Goal: Transaction & Acquisition: Download file/media

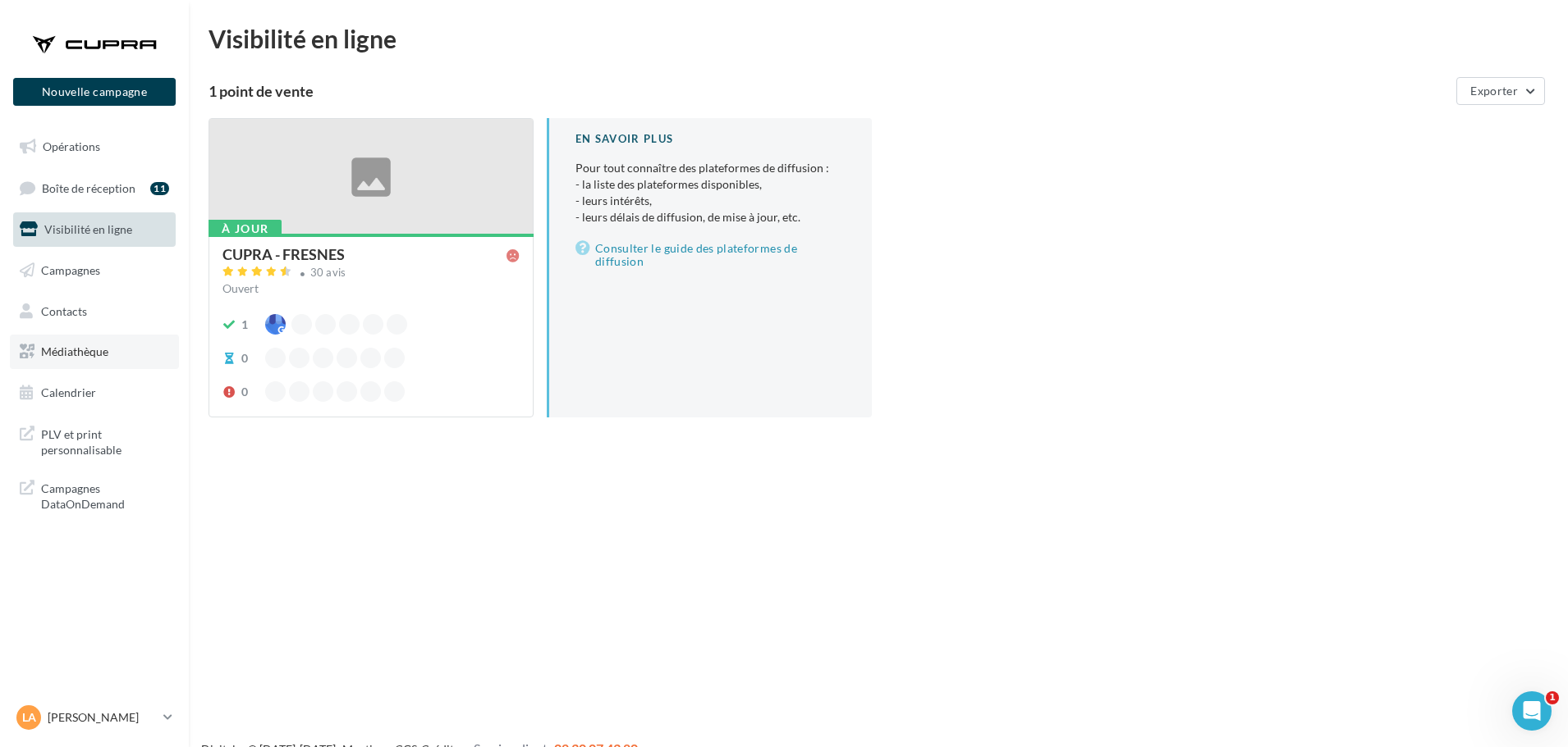
click at [68, 344] on link "Médiathèque" at bounding box center [94, 352] width 169 height 34
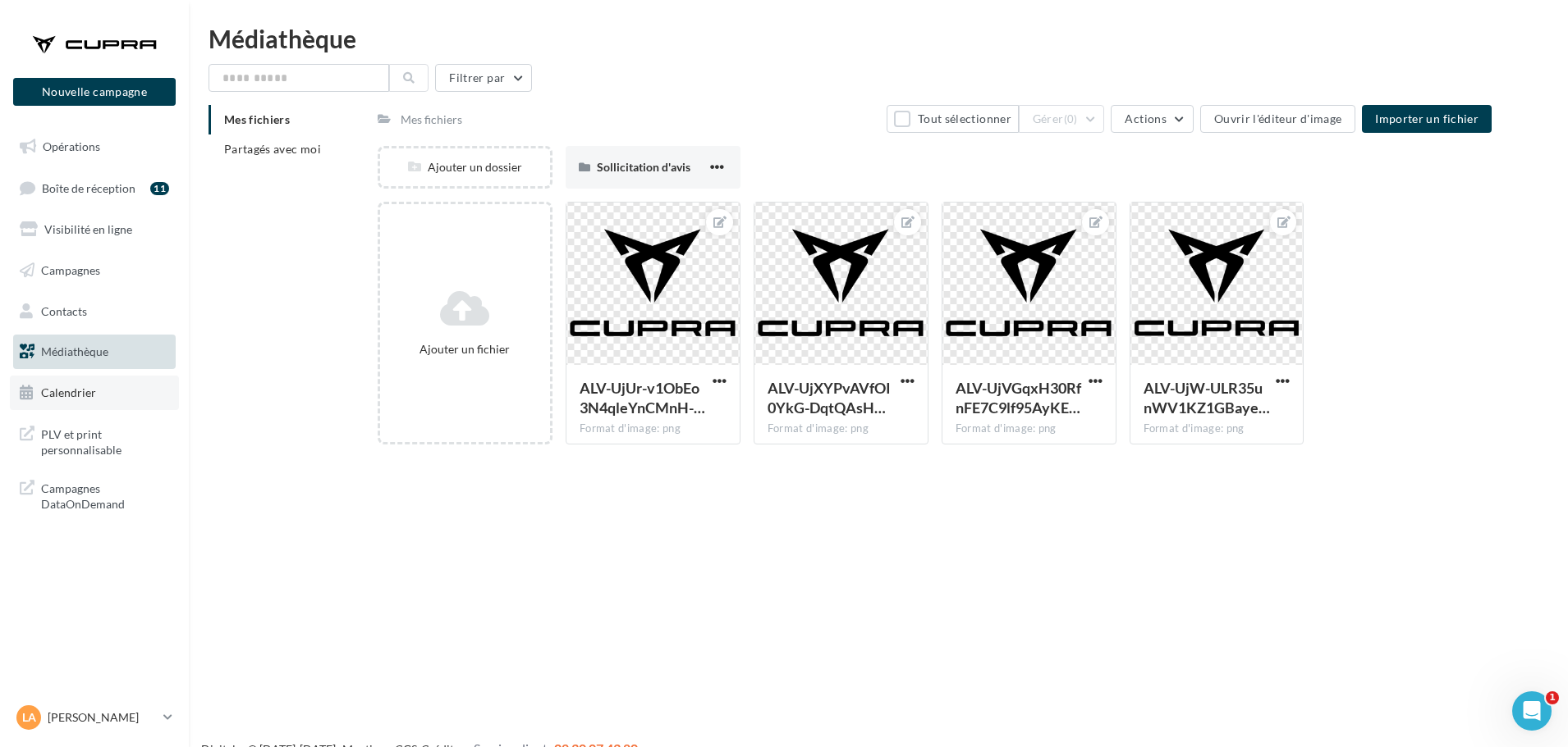
click at [88, 387] on span "Calendrier" at bounding box center [68, 392] width 55 height 14
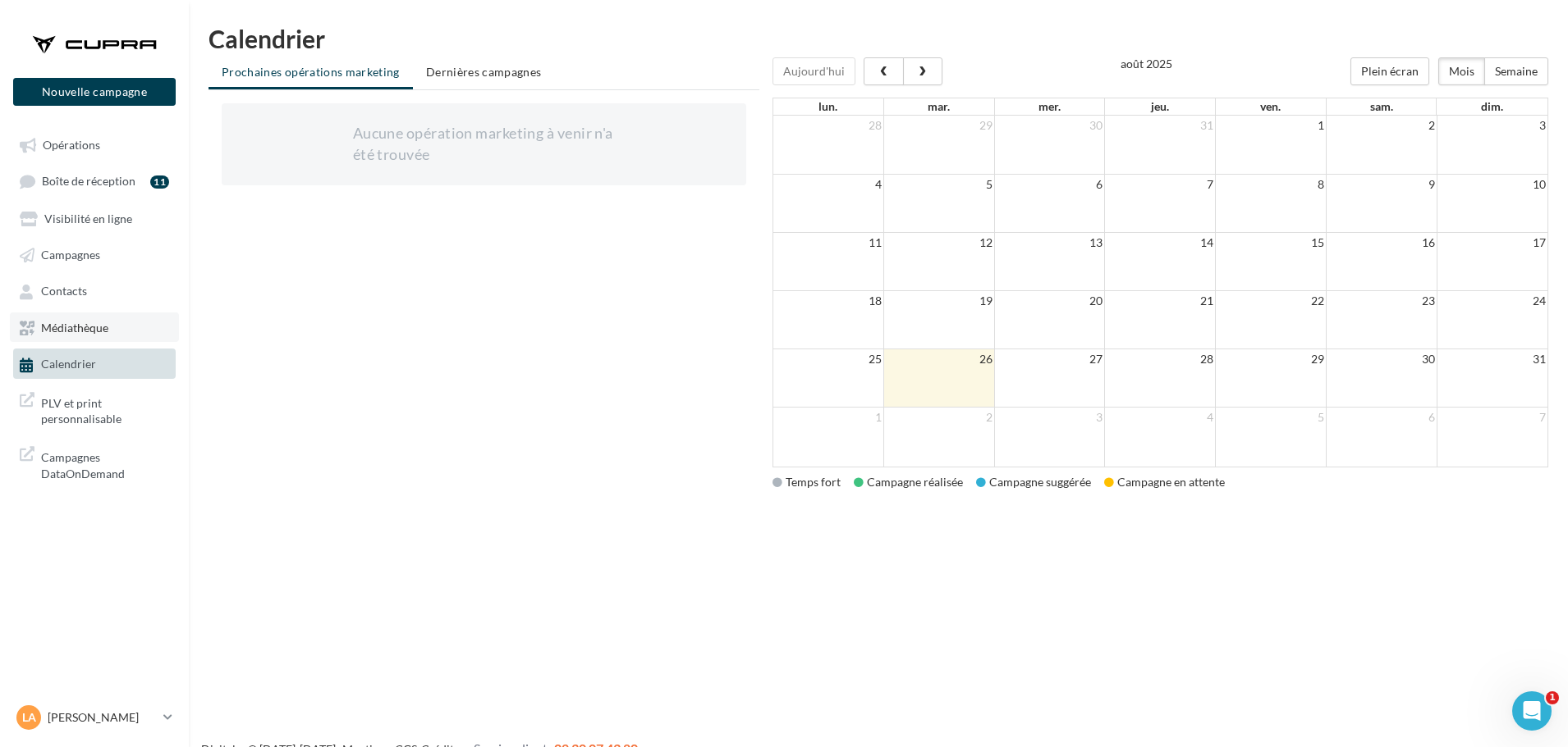
click at [53, 324] on span "Médiathèque" at bounding box center [74, 327] width 67 height 14
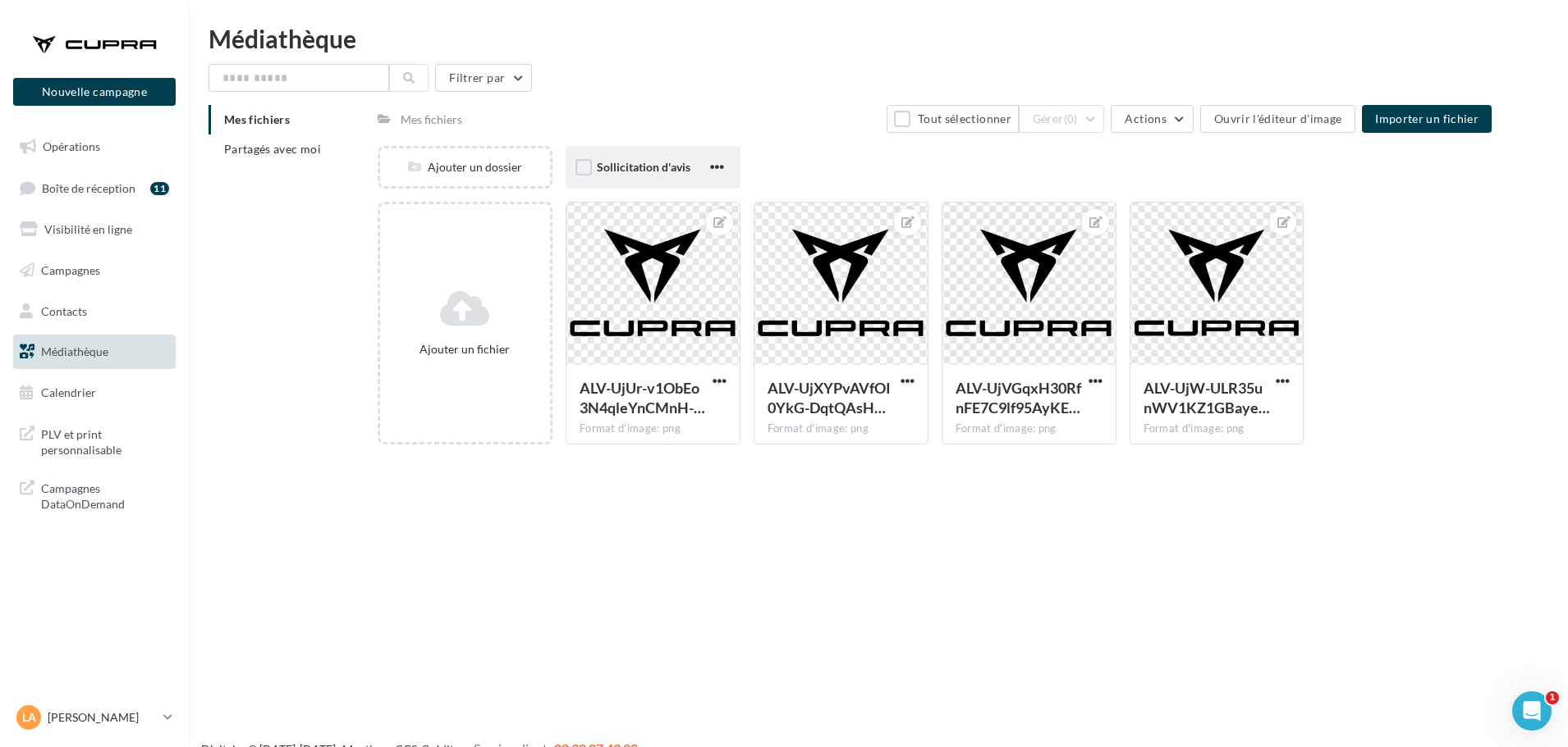
click at [616, 174] on div "Sollicitation d'avis" at bounding box center [651, 167] width 110 height 17
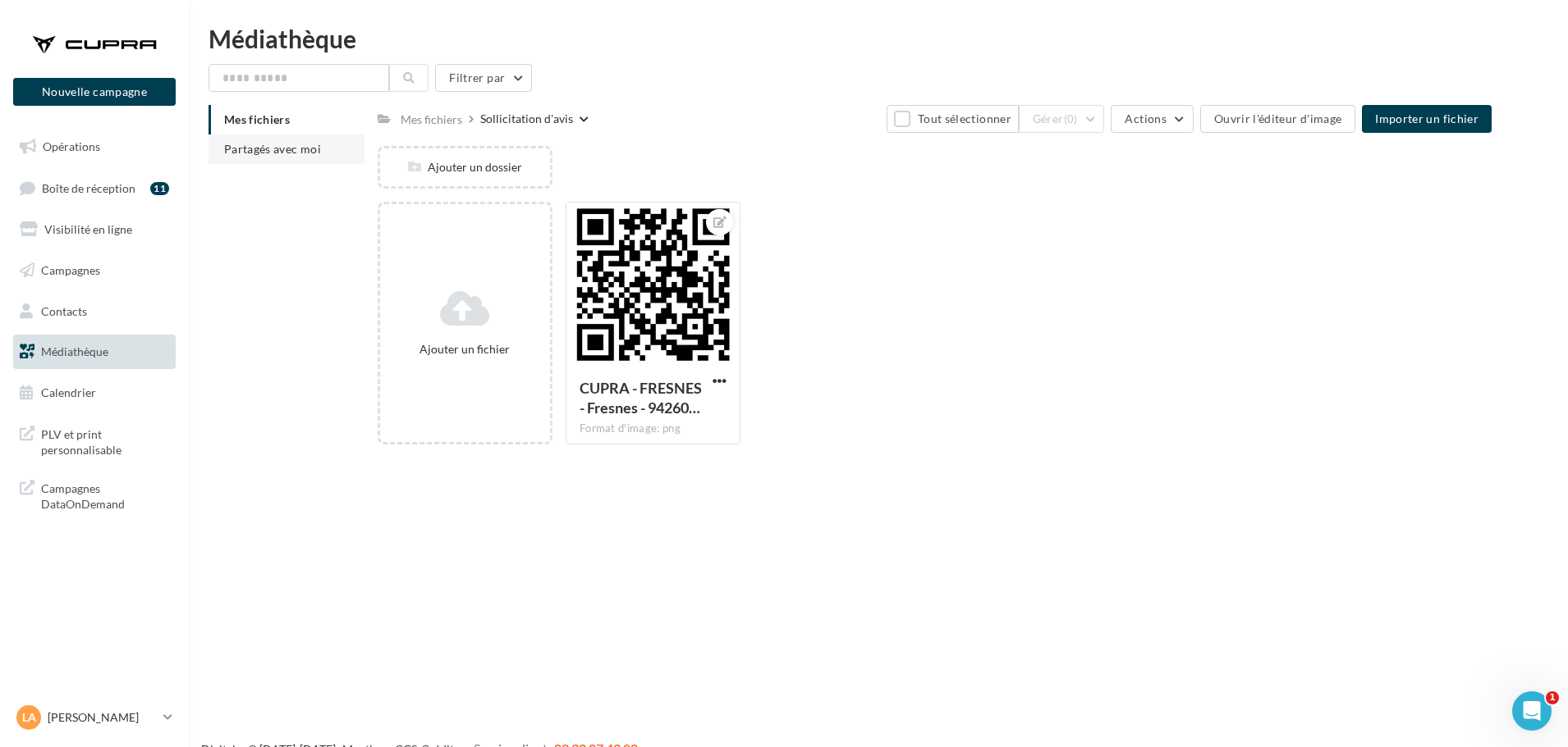
click at [285, 156] on li "Partagés avec moi" at bounding box center [287, 149] width 156 height 29
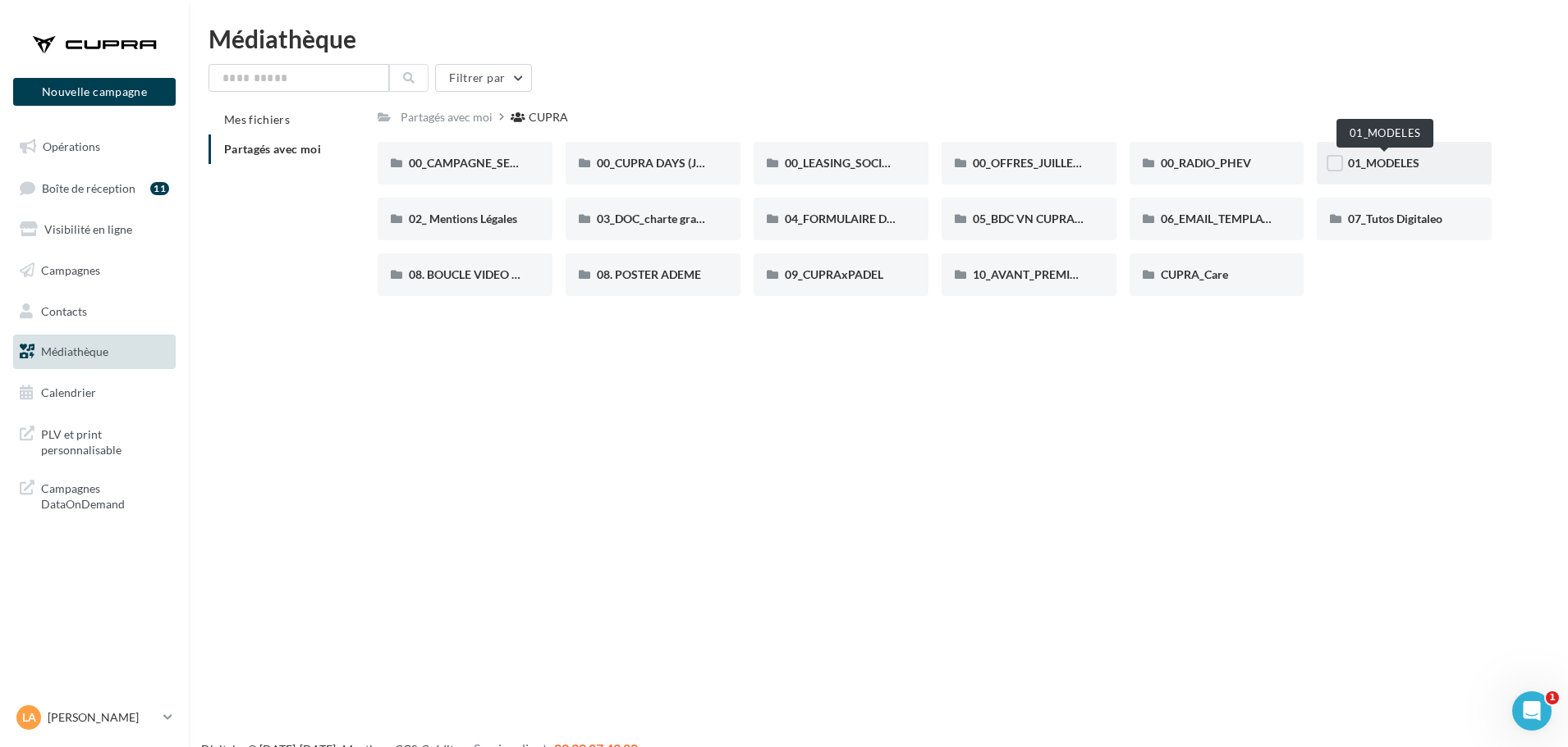
click at [1360, 161] on span "01_MODELES" at bounding box center [1383, 163] width 71 height 14
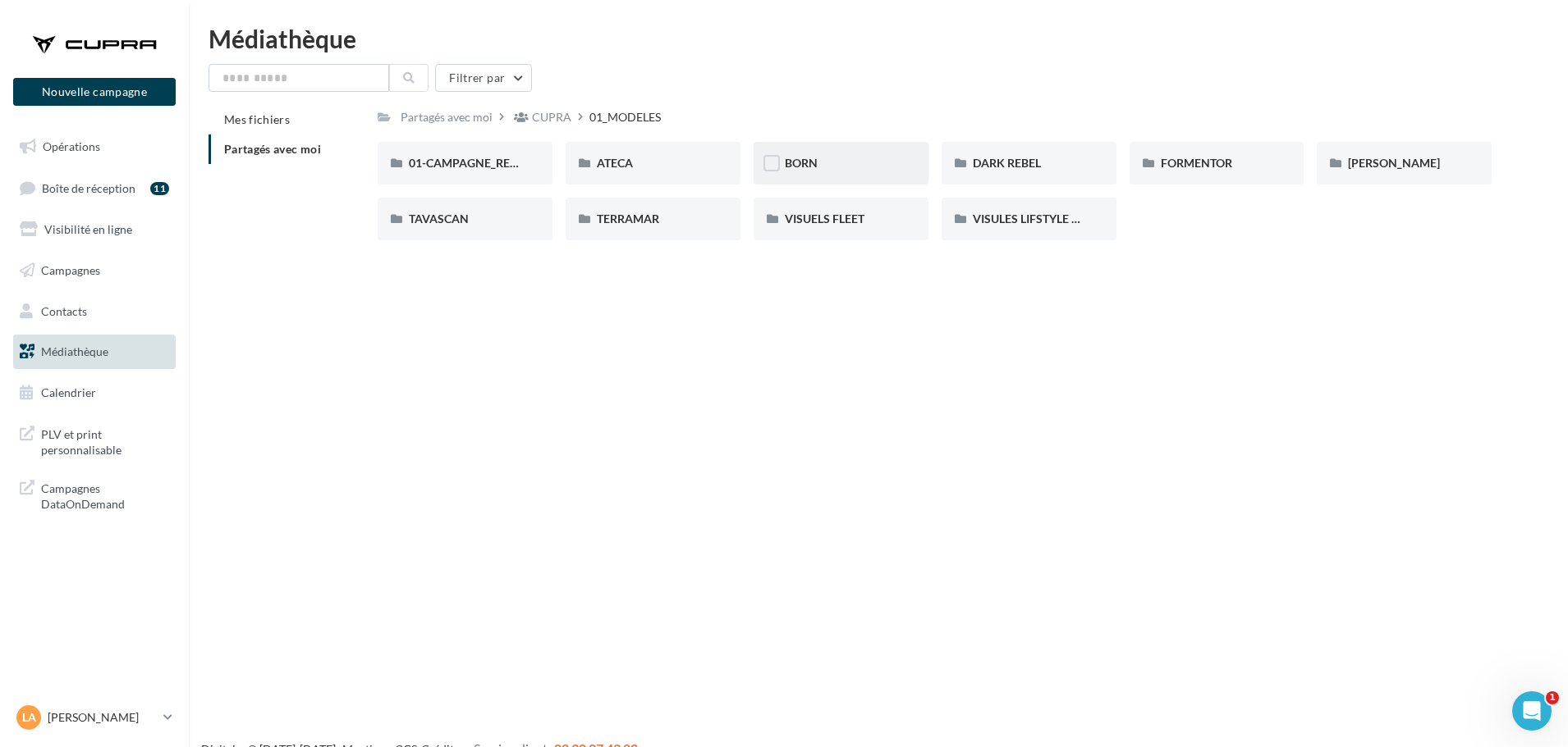
click at [834, 159] on div "BORN" at bounding box center [840, 163] width 112 height 17
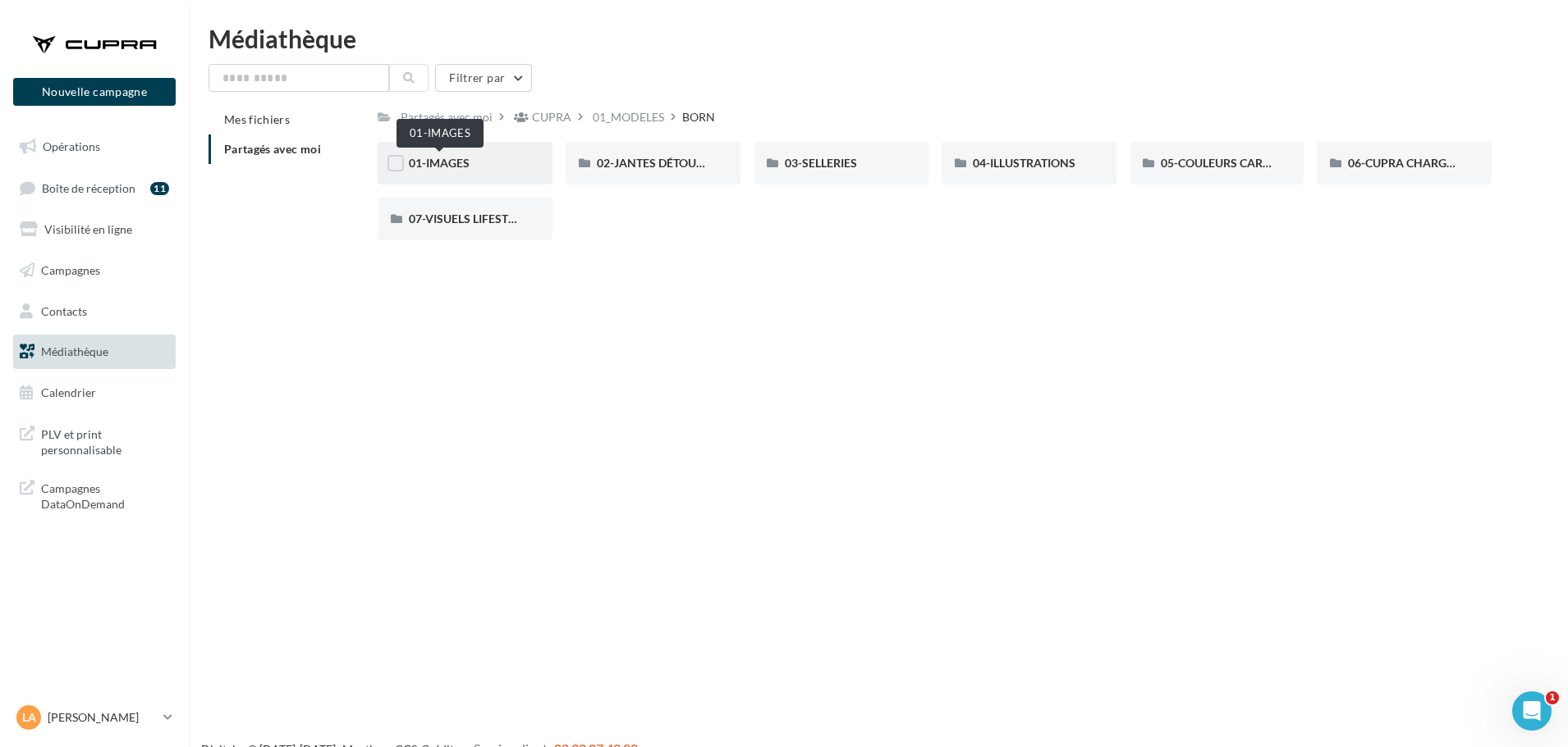
click at [447, 165] on span "01-IMAGES" at bounding box center [439, 163] width 60 height 14
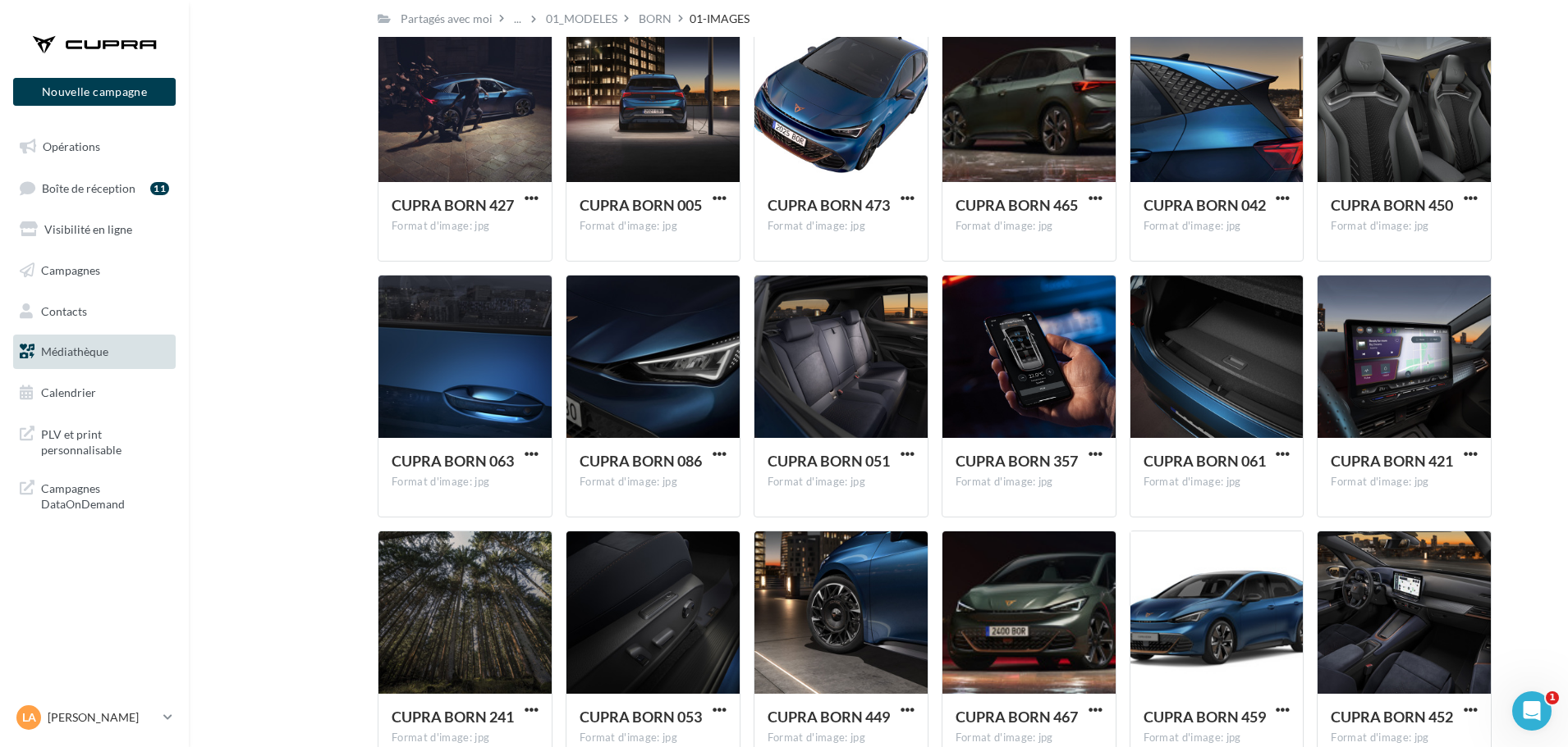
scroll to position [928, 0]
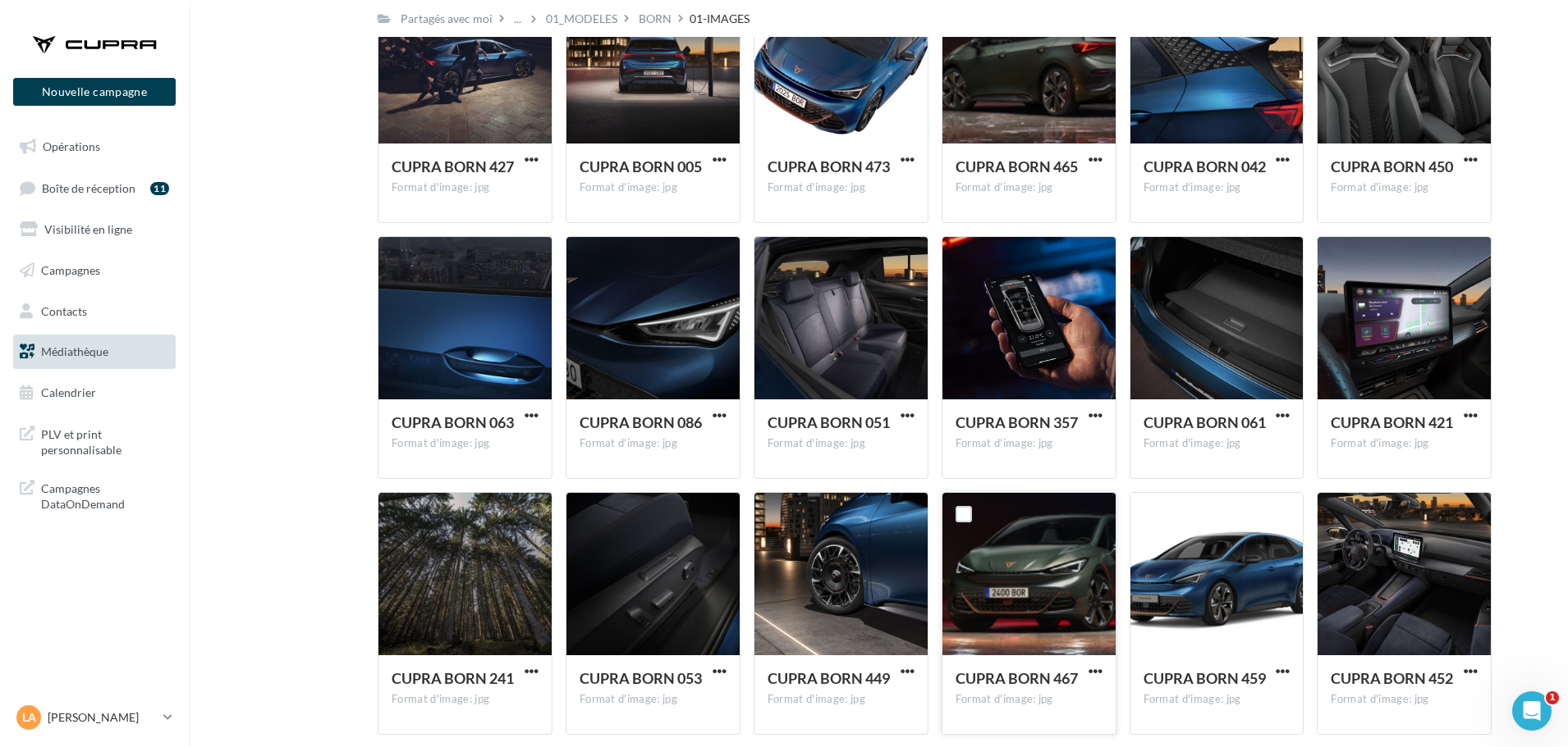
click at [1016, 553] on div at bounding box center [1029, 575] width 173 height 164
click at [1093, 669] on span "button" at bounding box center [1095, 671] width 14 height 14
click at [1002, 602] on button "Télécharger" at bounding box center [1023, 596] width 164 height 43
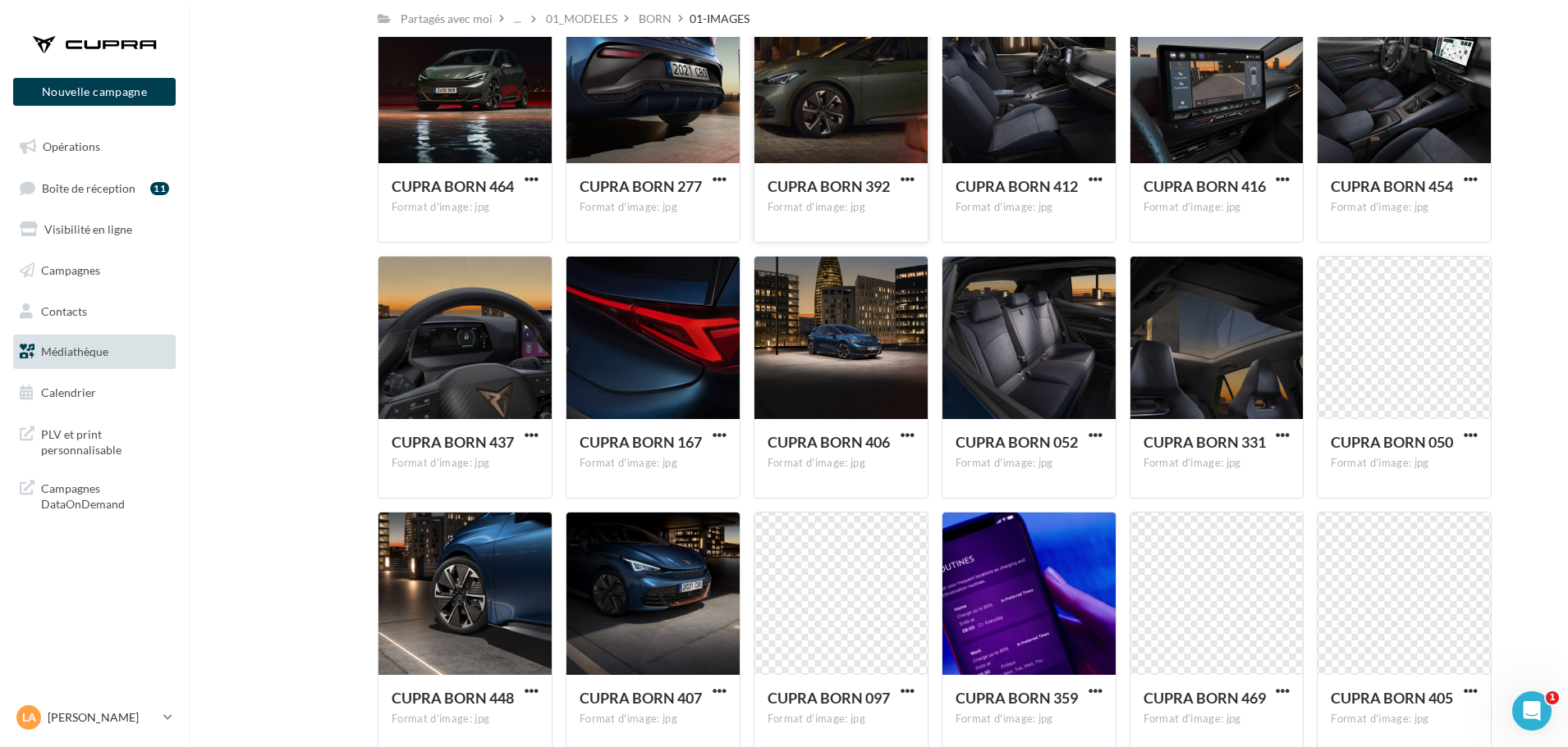
scroll to position [1995, 0]
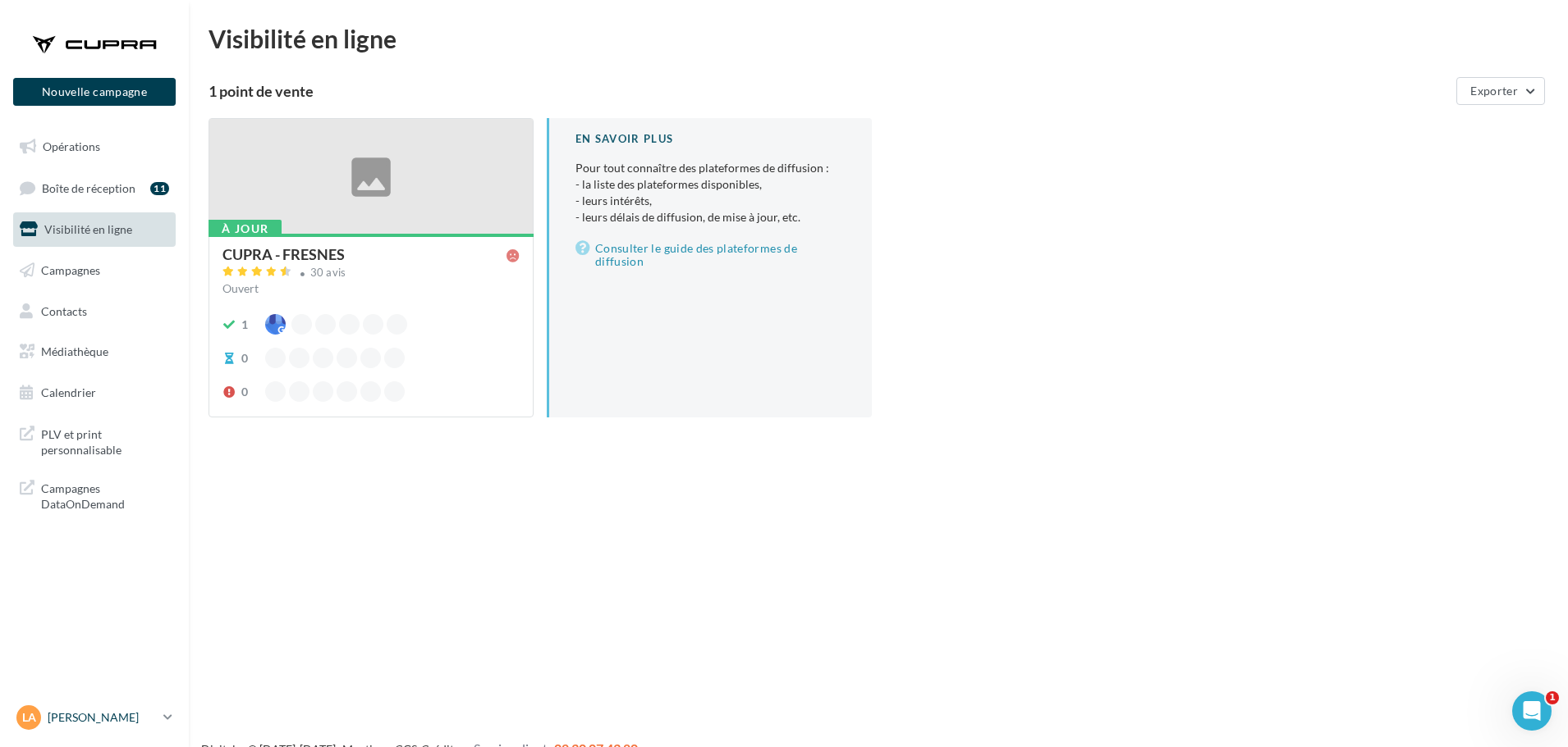
click at [72, 720] on p "[PERSON_NAME]" at bounding box center [102, 717] width 109 height 17
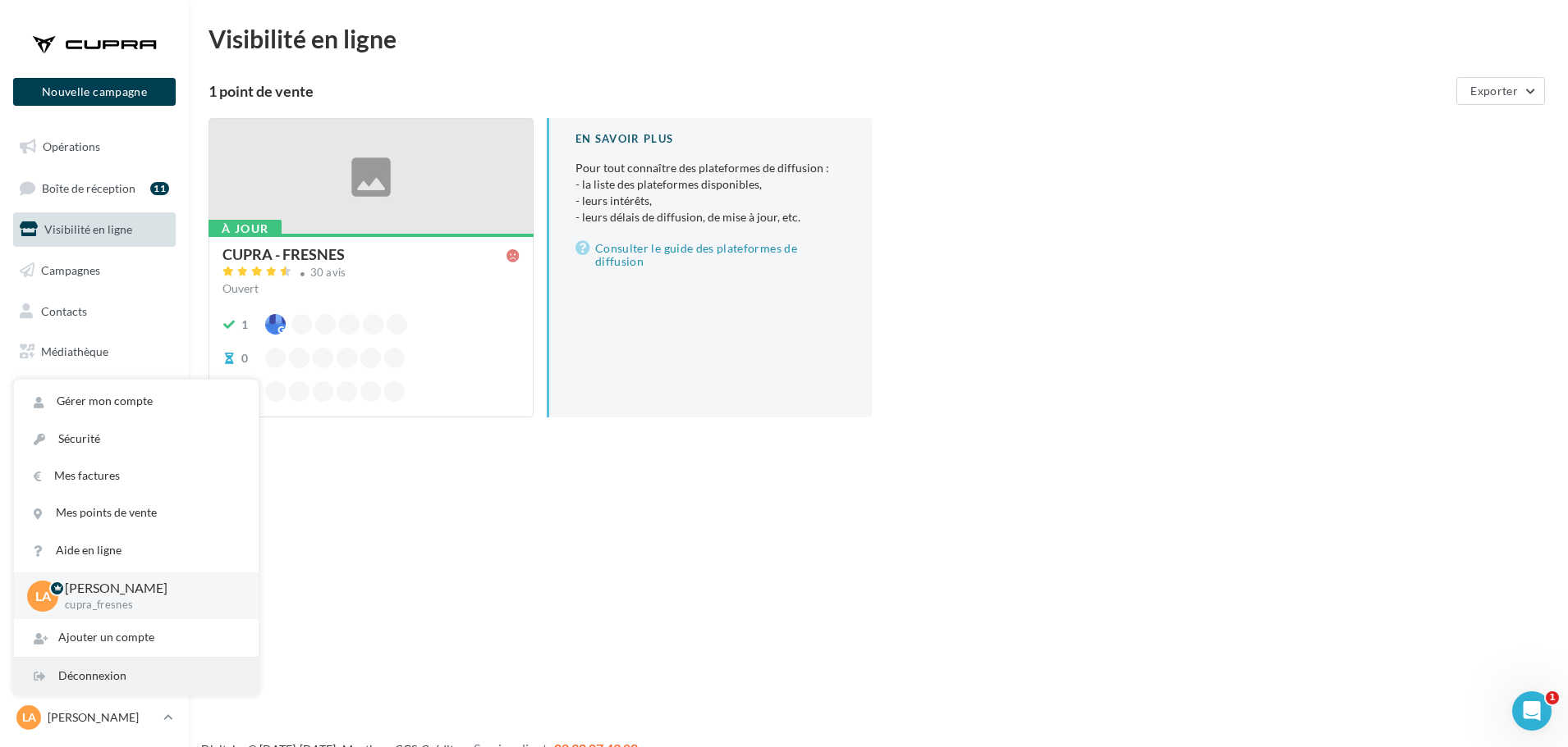
click at [95, 680] on div "Déconnexion" at bounding box center [135, 676] width 245 height 37
